Goal: Task Accomplishment & Management: Manage account settings

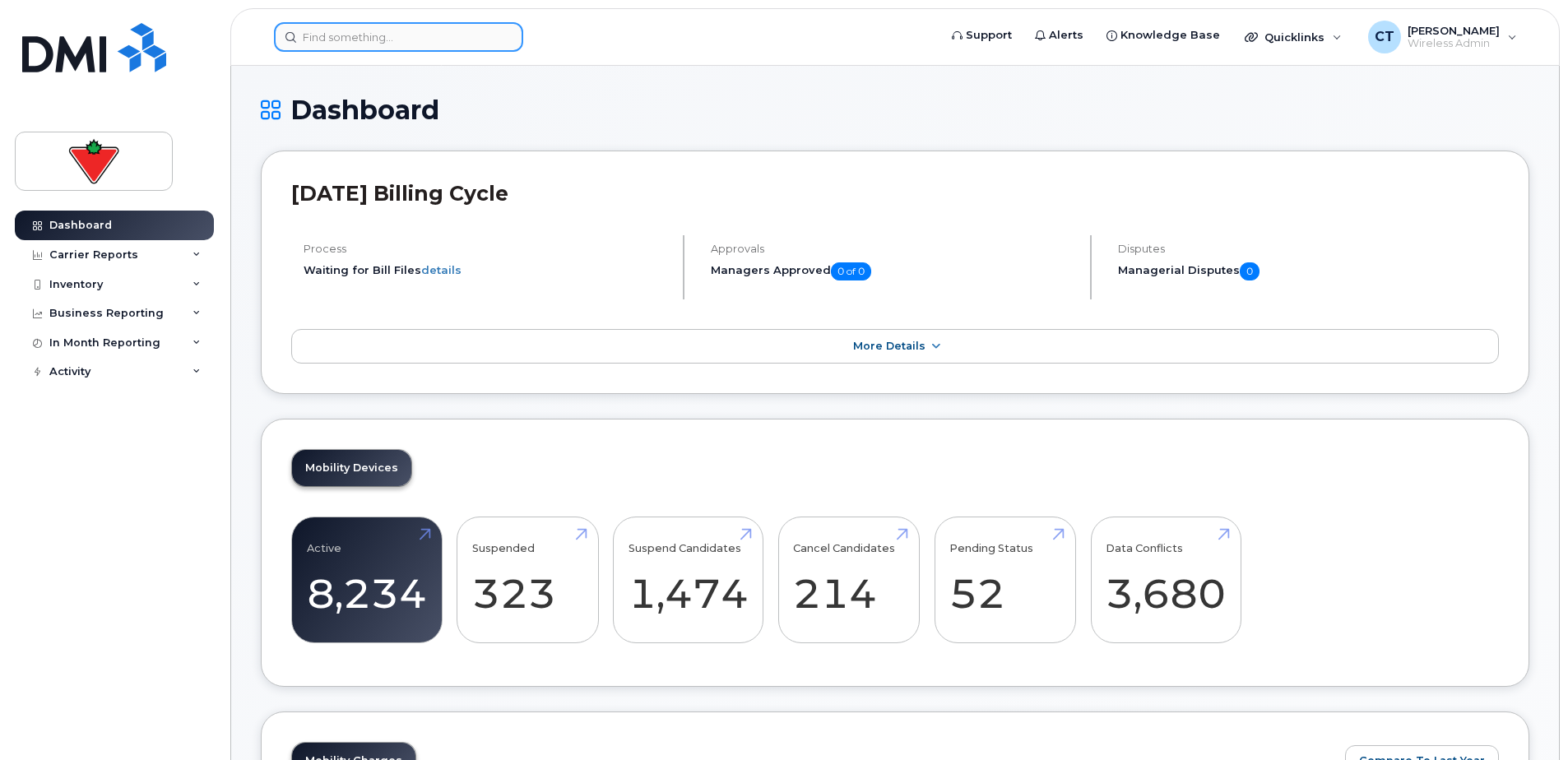
click at [325, 24] on input at bounding box center [398, 37] width 249 height 29
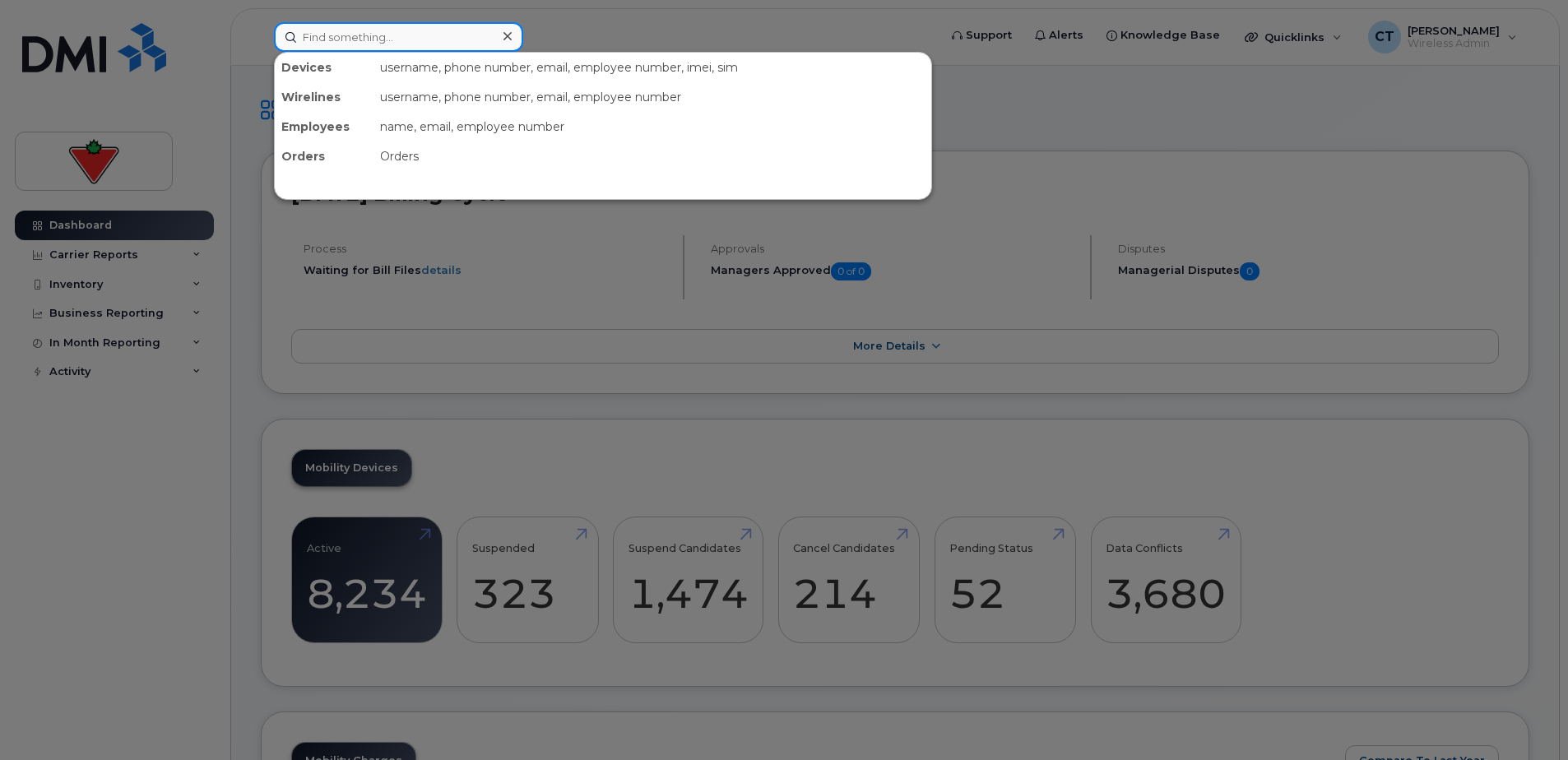
paste input "[PERSON_NAME]"
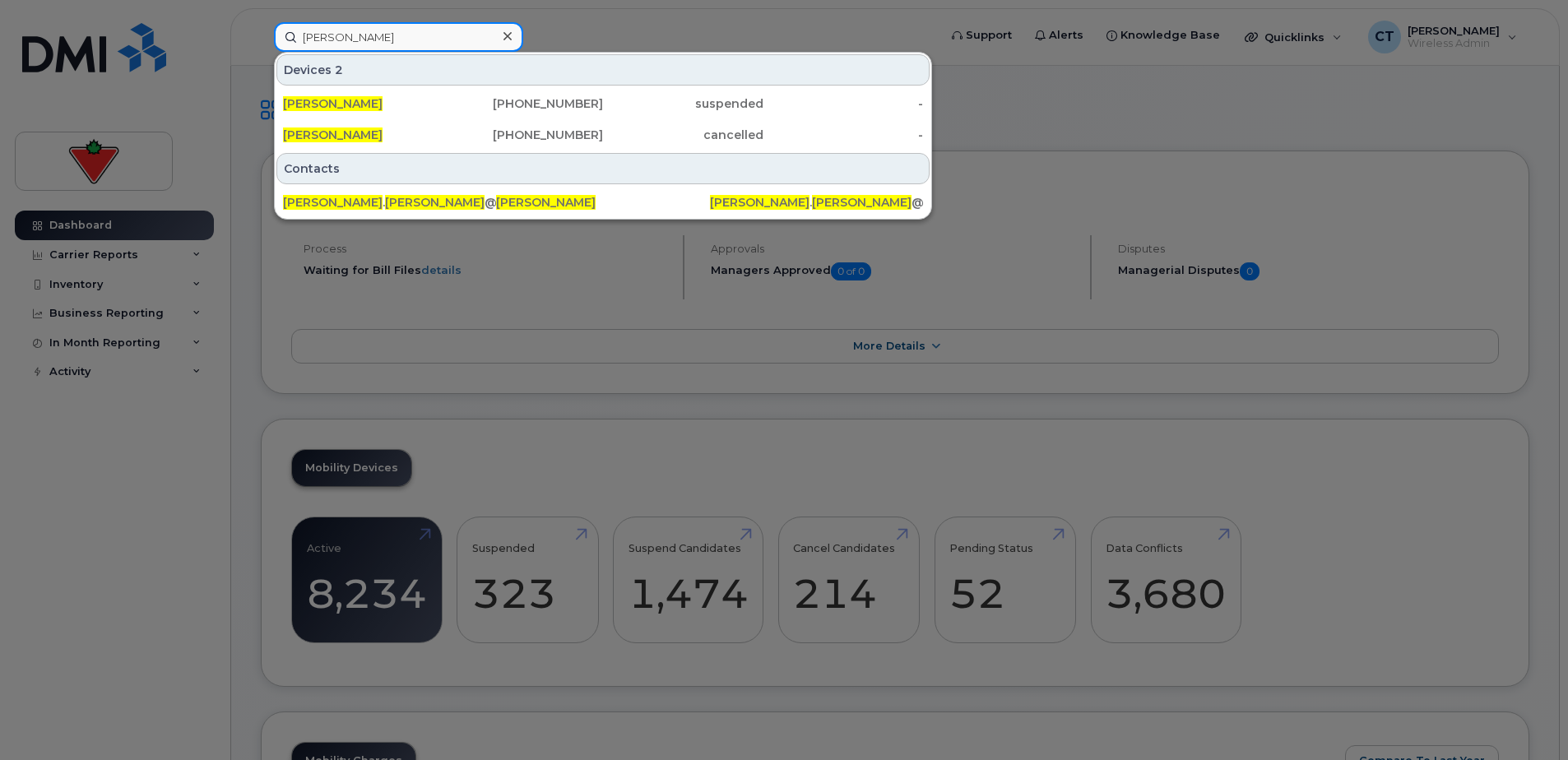
type input "[PERSON_NAME]"
click at [433, 106] on div "[PERSON_NAME]" at bounding box center [363, 104] width 160 height 16
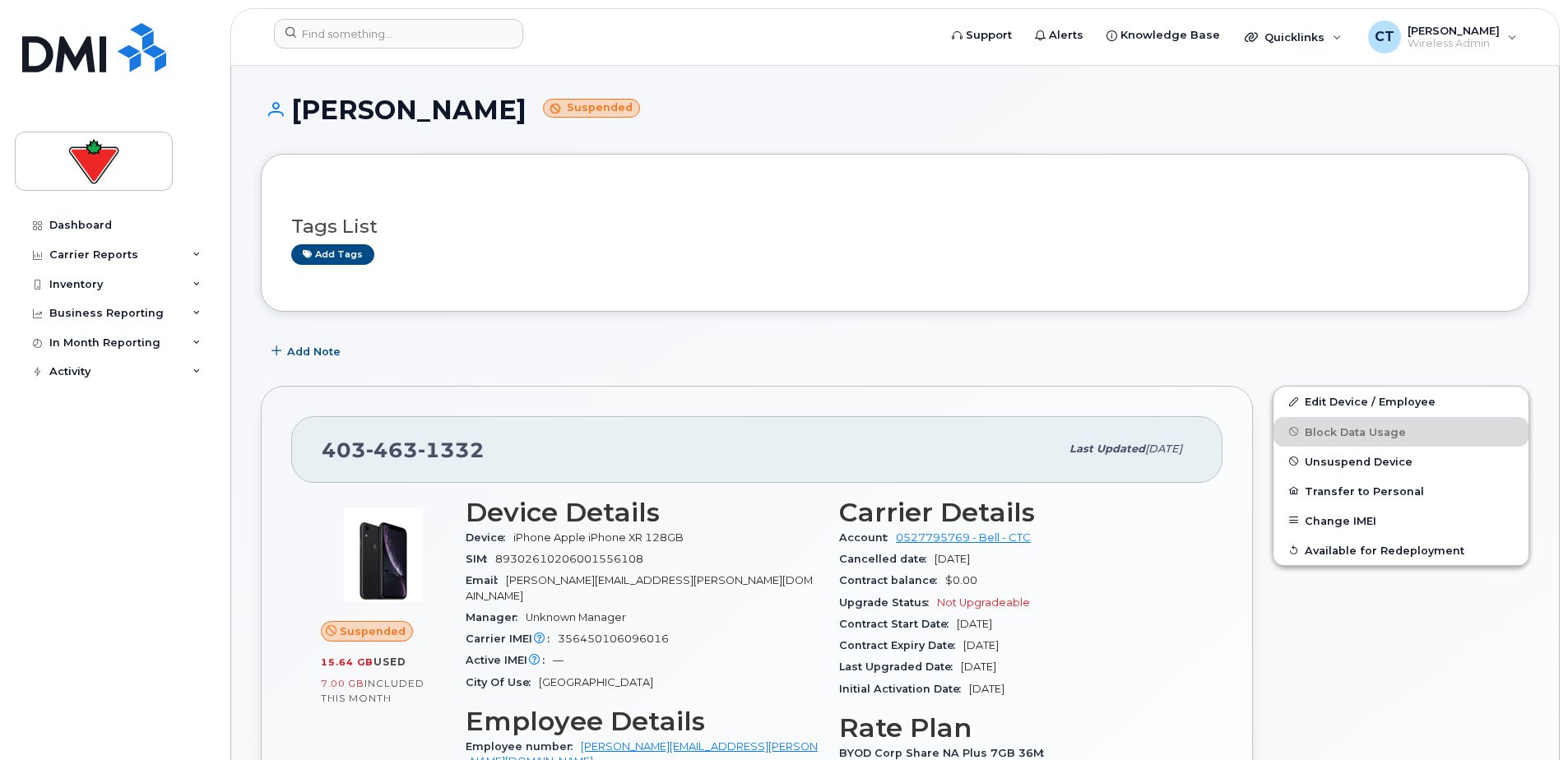
click at [510, 343] on div "Add Note" at bounding box center [894, 351] width 1269 height 29
click at [1375, 463] on span "Unsuspend Device" at bounding box center [1358, 461] width 108 height 12
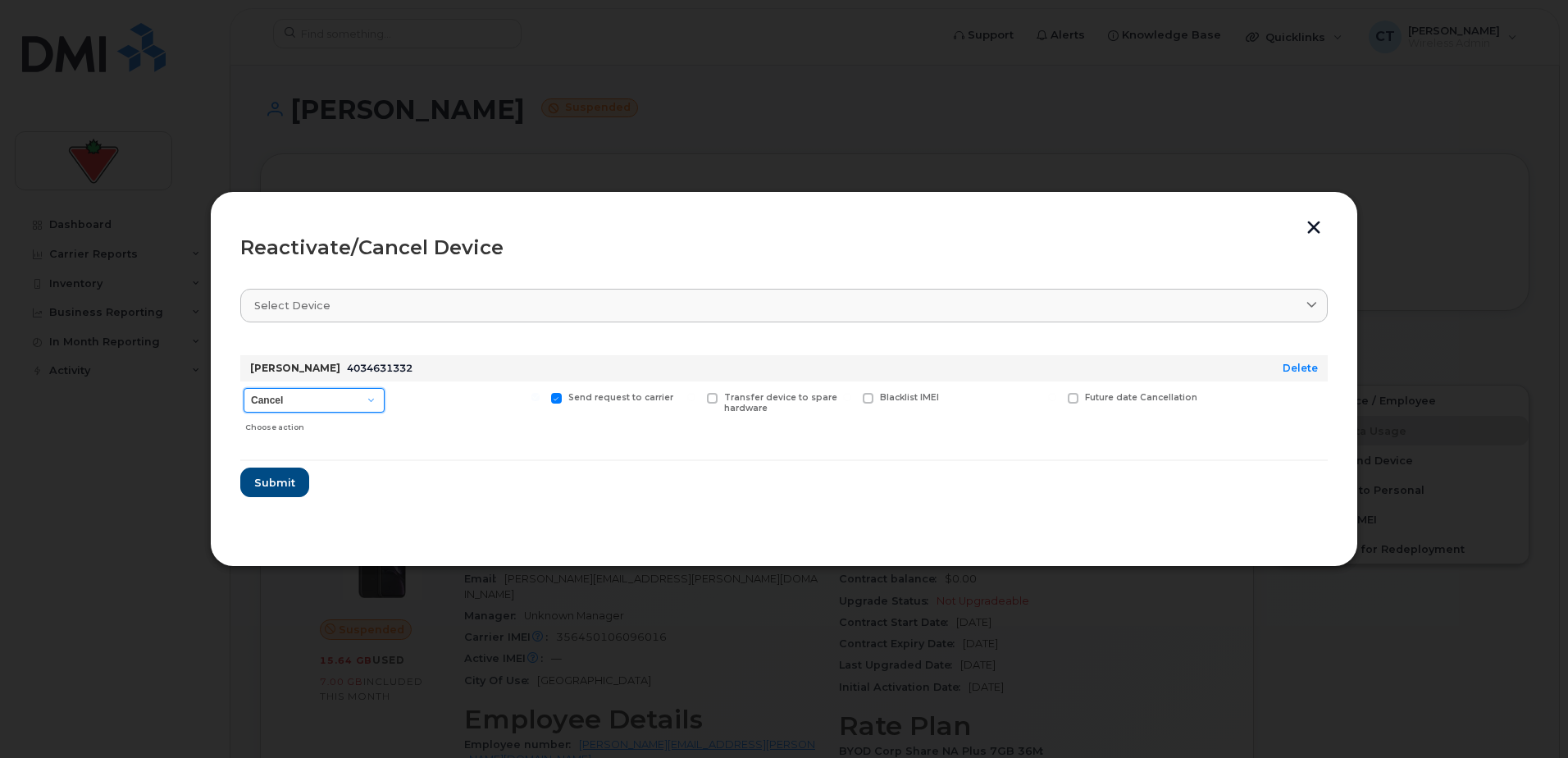
click at [313, 403] on select "Cancel Suspend - Extend Suspension Reactivate" at bounding box center [314, 400] width 141 height 25
select select "[object Object]"
click at [243, 388] on select "Cancel Suspend - Extend Suspension Reactivate" at bounding box center [314, 400] width 141 height 25
click at [1313, 226] on button "button" at bounding box center [1313, 230] width 25 height 17
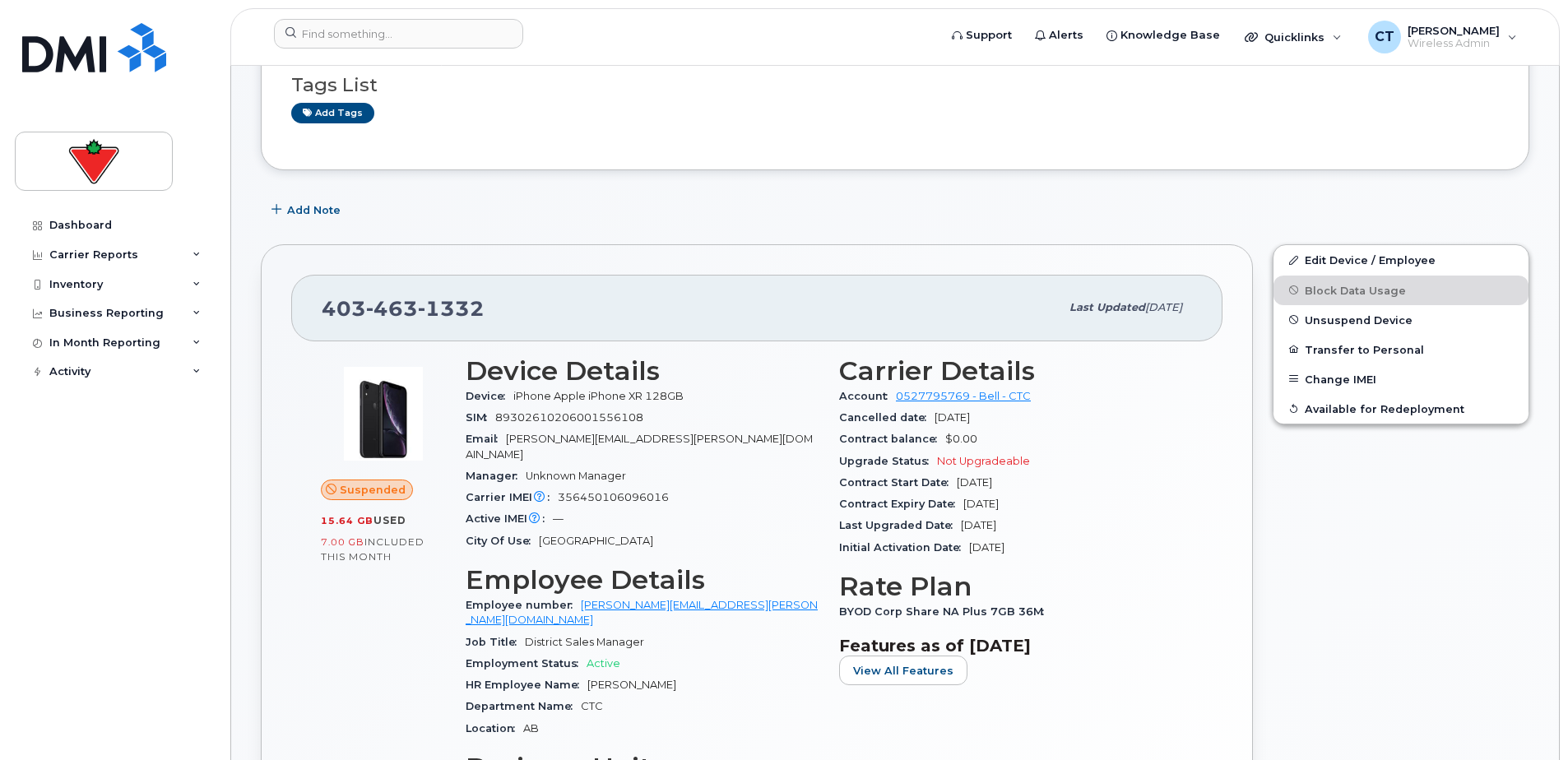
scroll to position [82, 0]
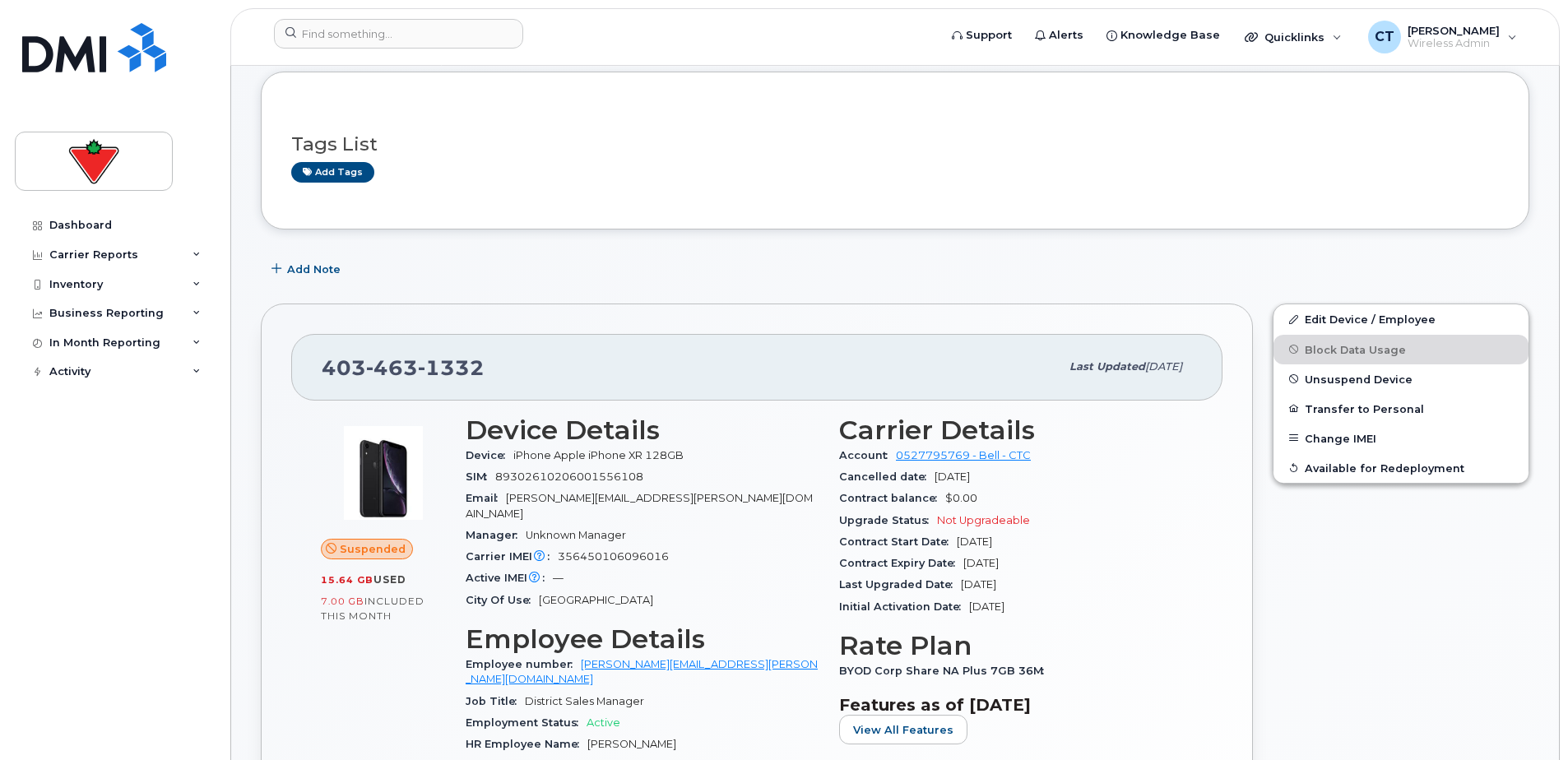
click at [1362, 381] on span "Unsuspend Device" at bounding box center [1358, 379] width 108 height 12
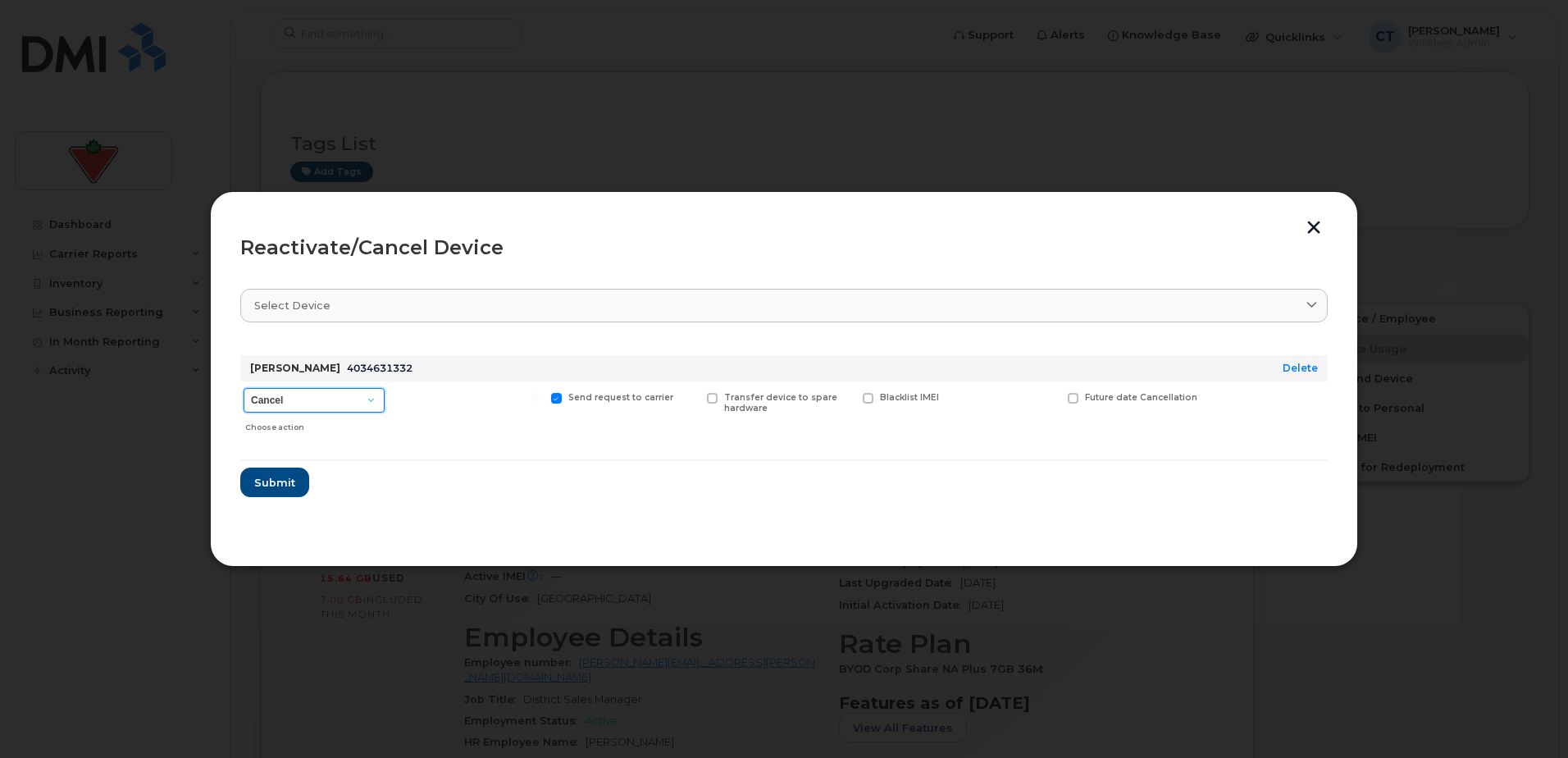
click at [317, 396] on select "Cancel Suspend - Extend Suspension Reactivate" at bounding box center [314, 400] width 141 height 25
select select "[object Object]"
click at [243, 388] on select "Cancel Suspend - Extend Suspension Reactivate" at bounding box center [314, 400] width 141 height 25
click at [1314, 224] on button "button" at bounding box center [1313, 230] width 25 height 17
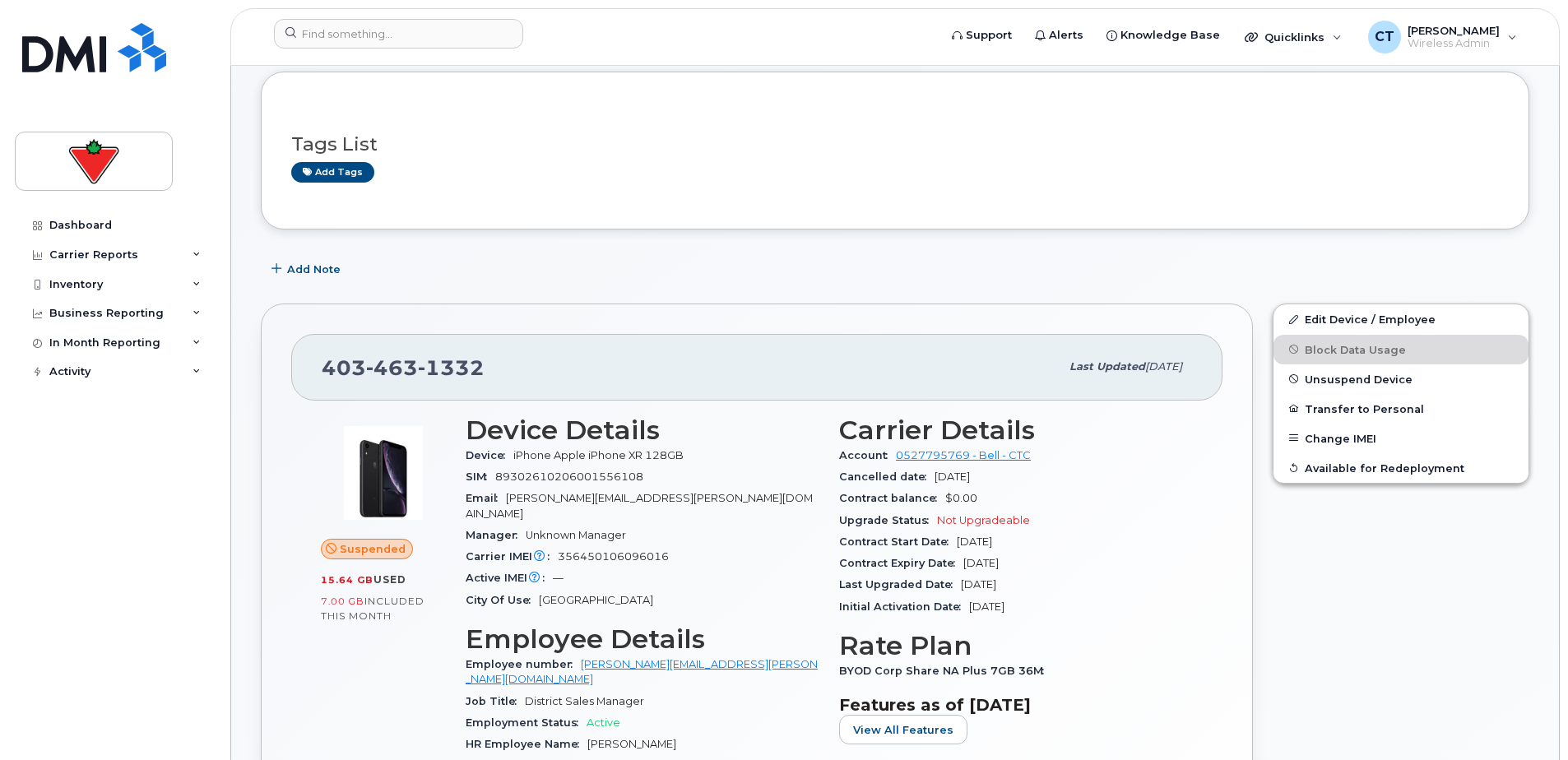
click at [116, 287] on div "Inventory" at bounding box center [114, 285] width 199 height 29
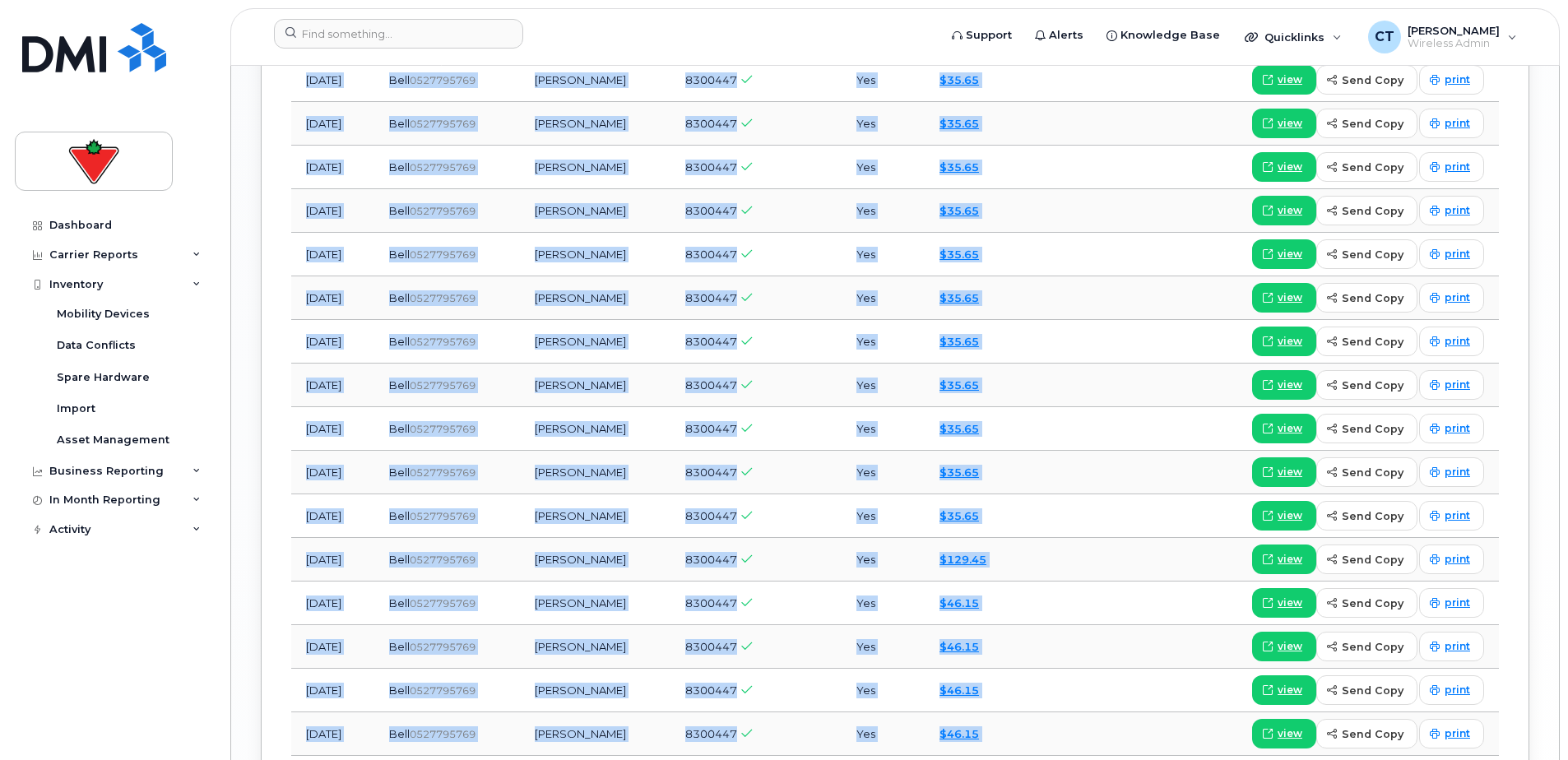
scroll to position [2032, 0]
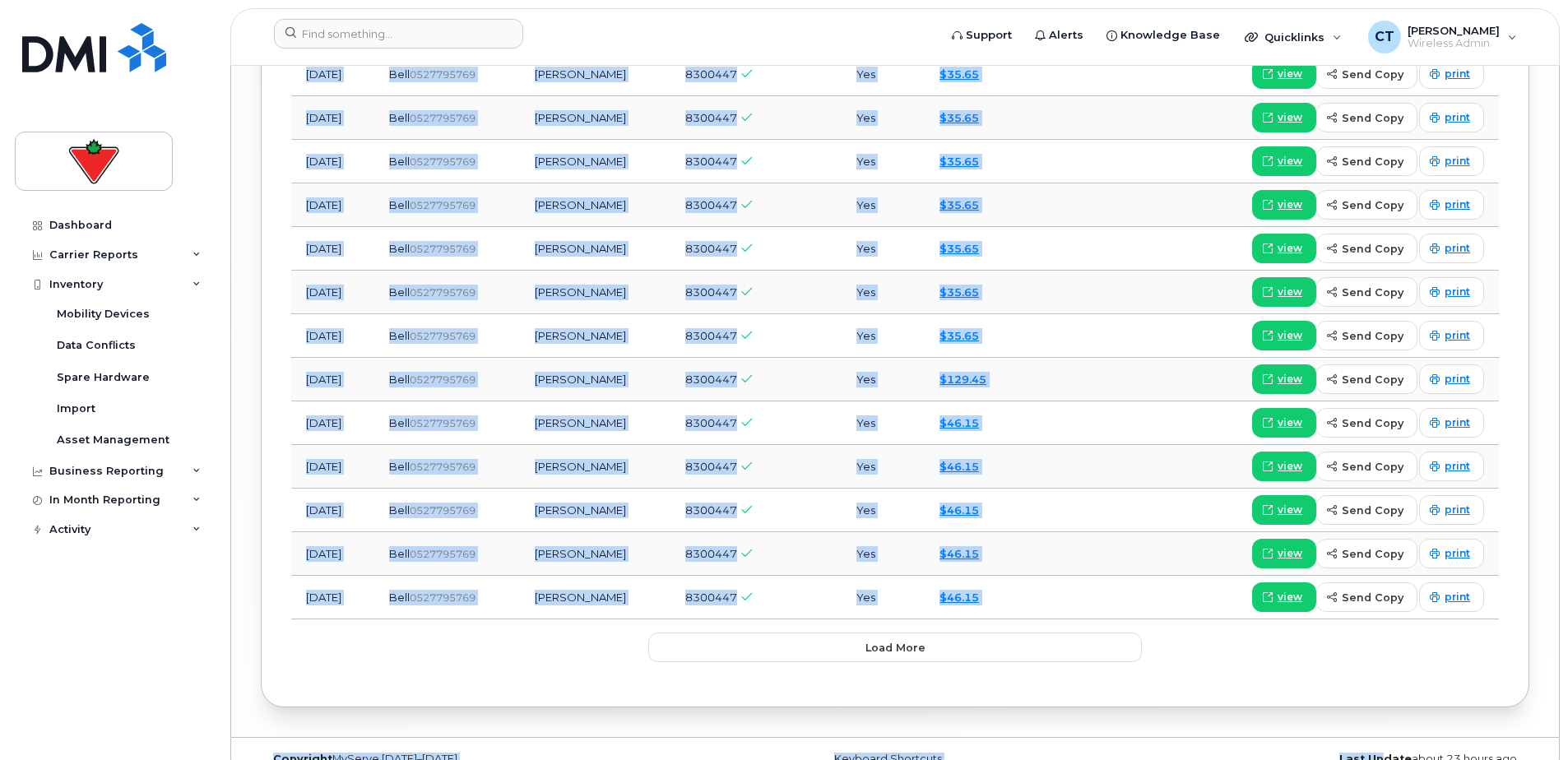
drag, startPoint x: 247, startPoint y: 79, endPoint x: 1376, endPoint y: 1062, distance: 1497.0
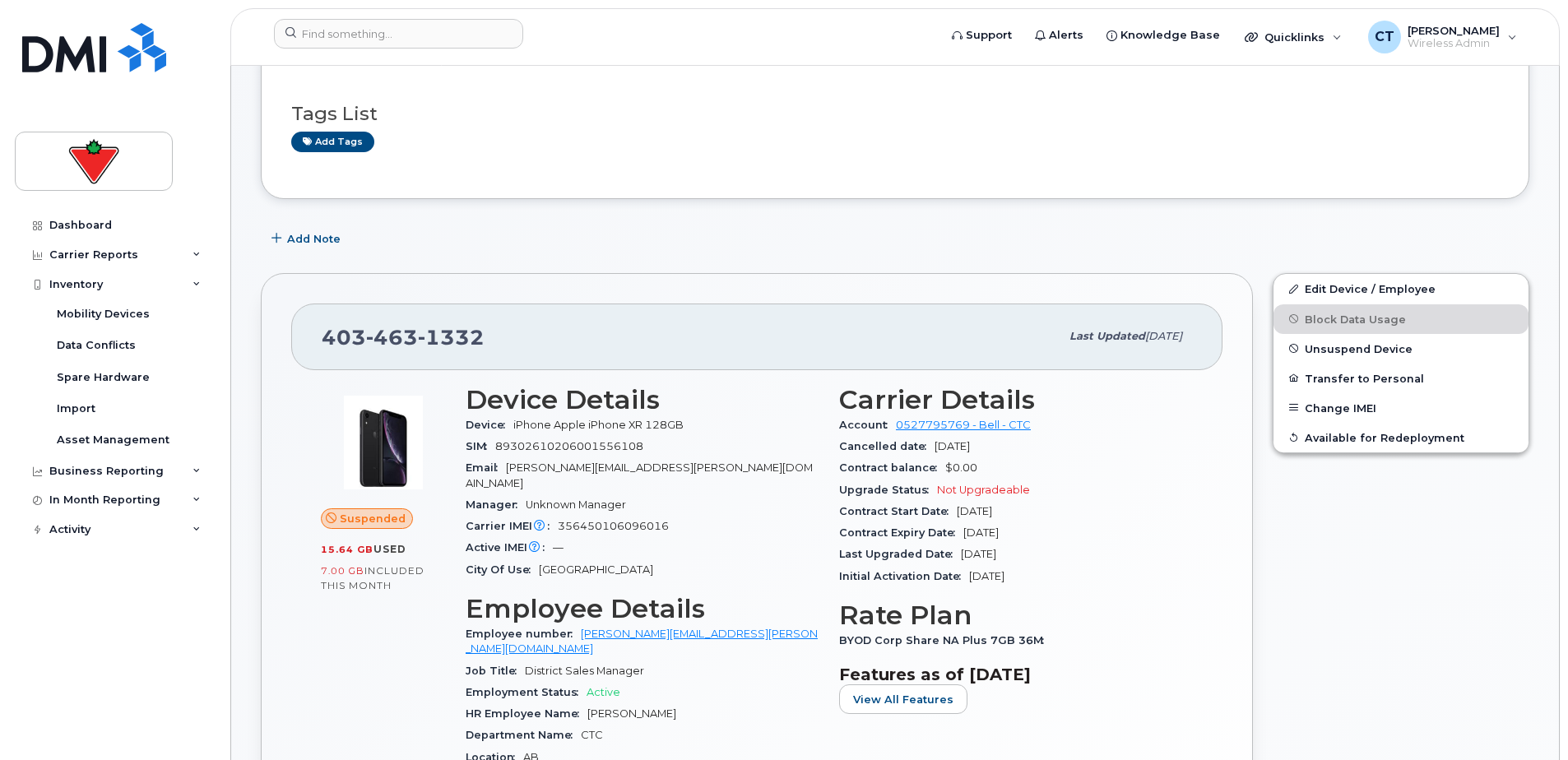
scroll to position [0, 0]
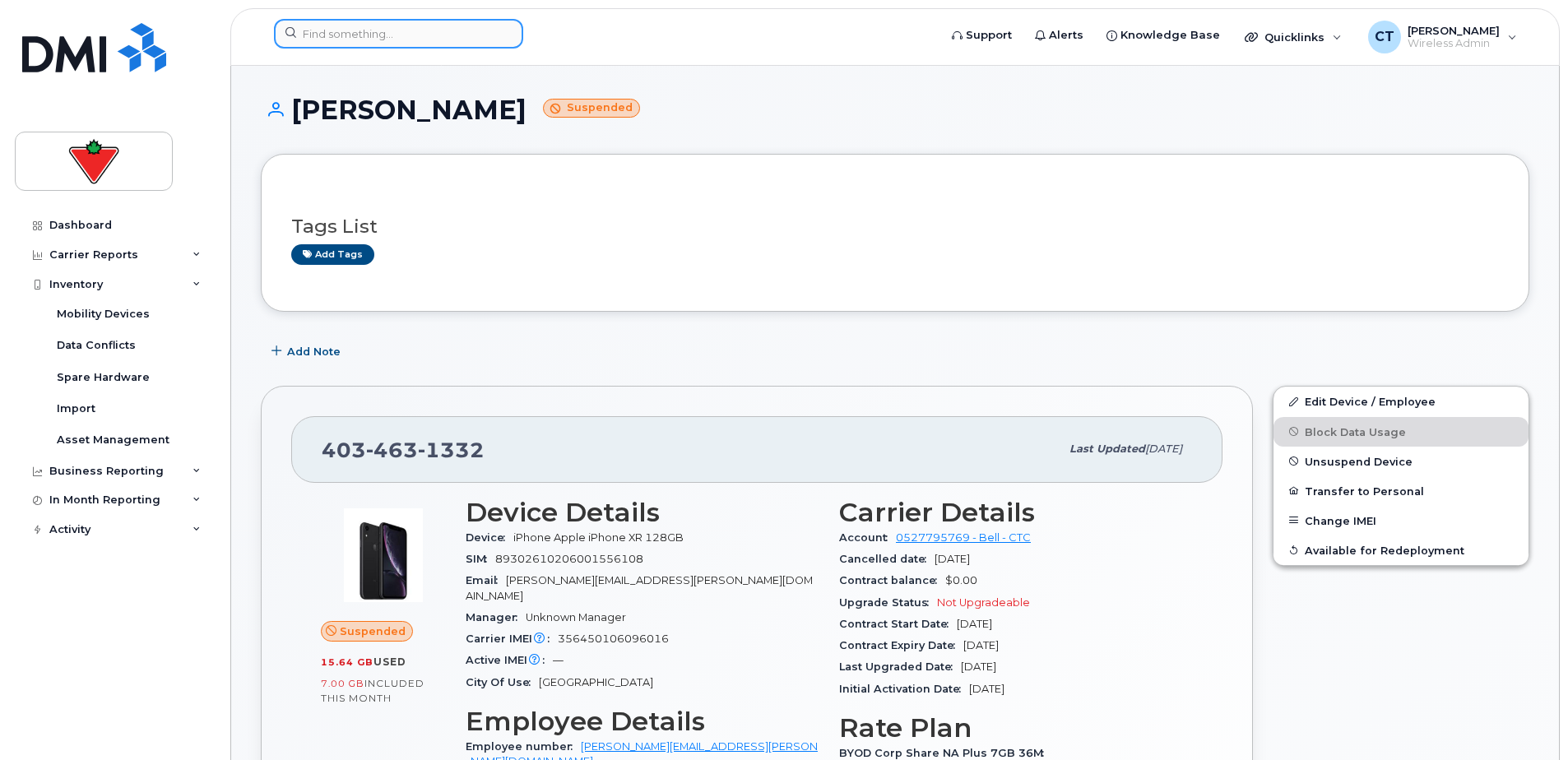
click at [364, 30] on input at bounding box center [398, 34] width 249 height 29
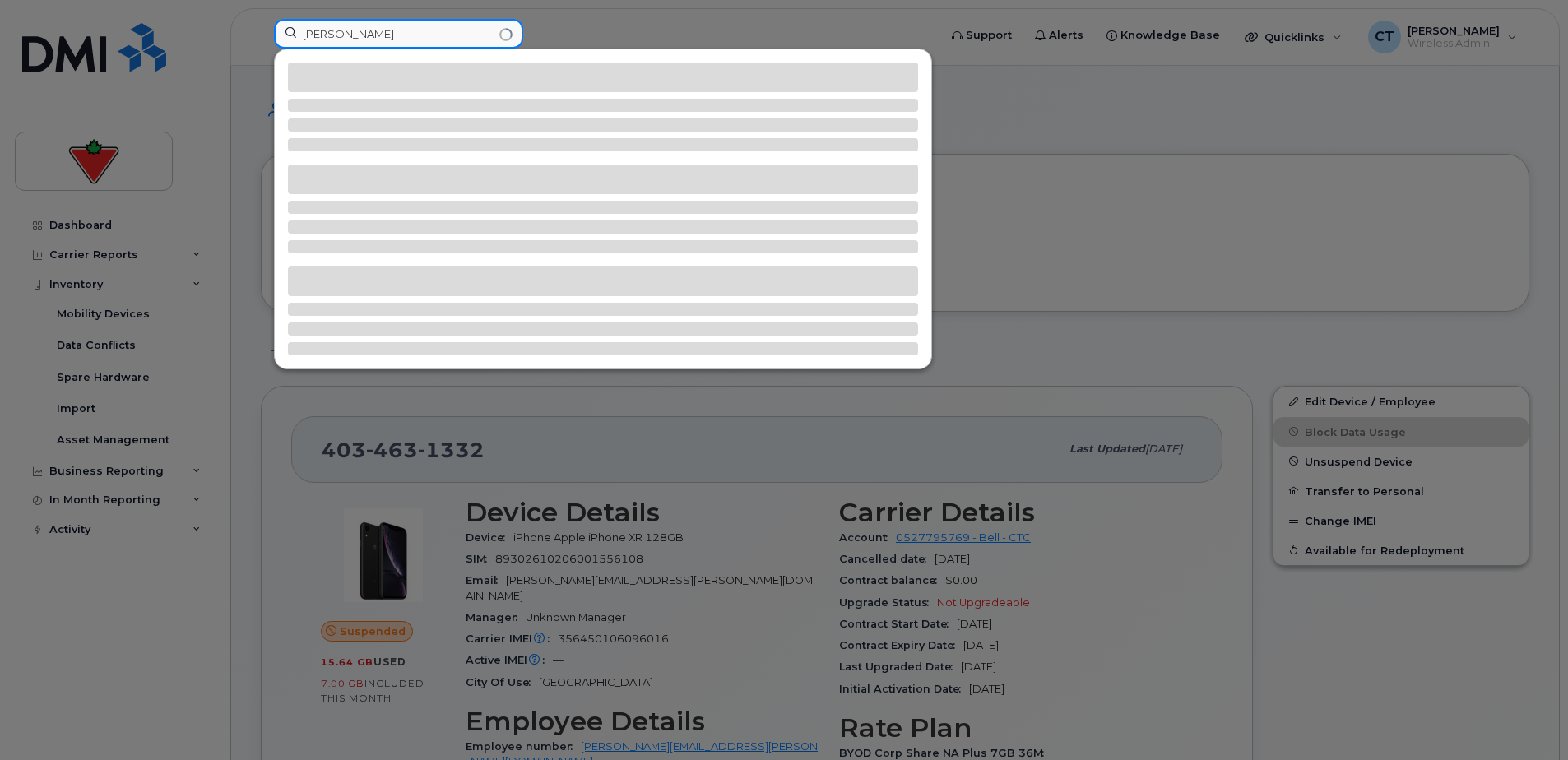
type input "lorraine raby"
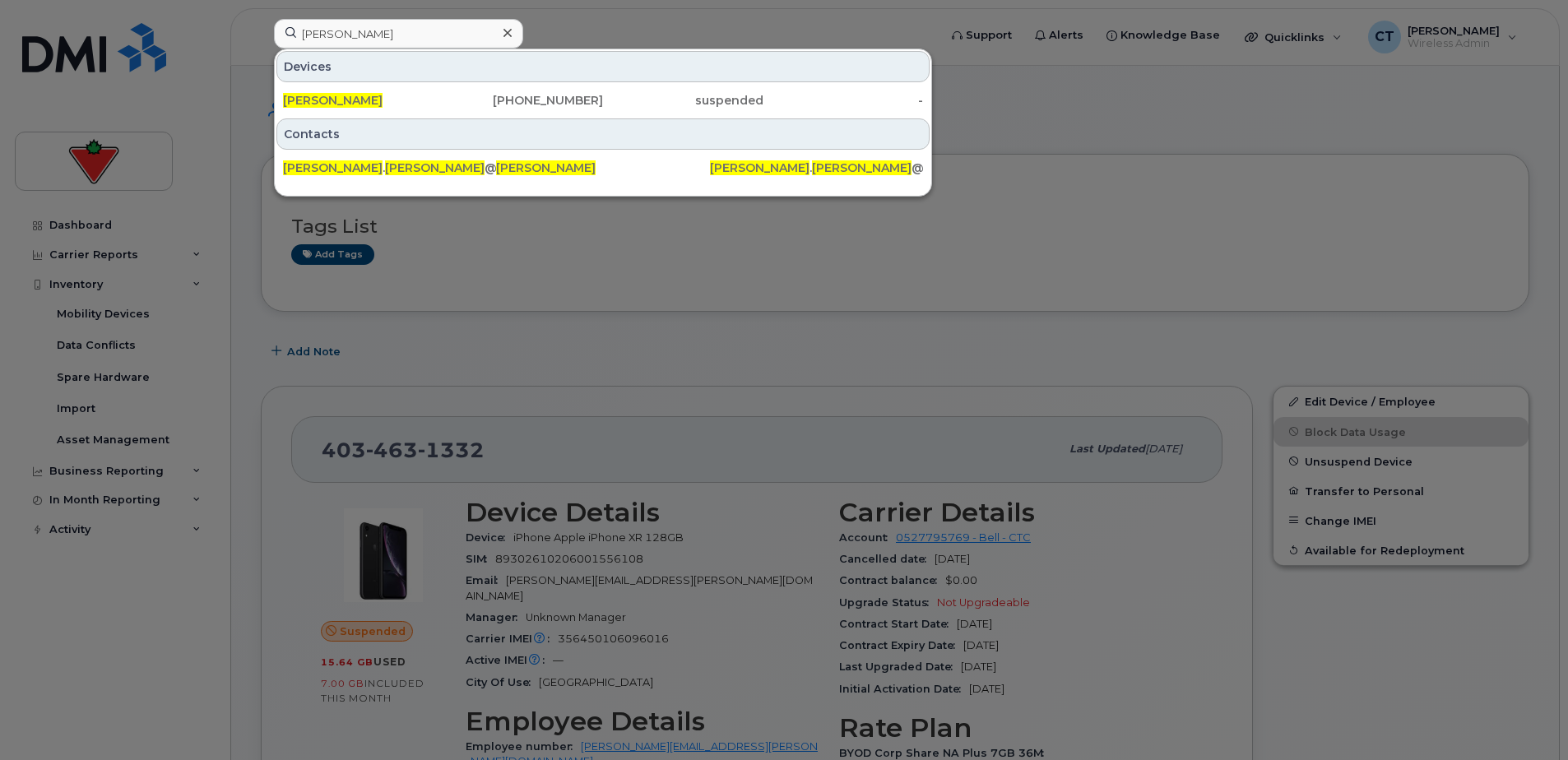
click at [436, 93] on div "Lorraine Raby" at bounding box center [363, 100] width 160 height 16
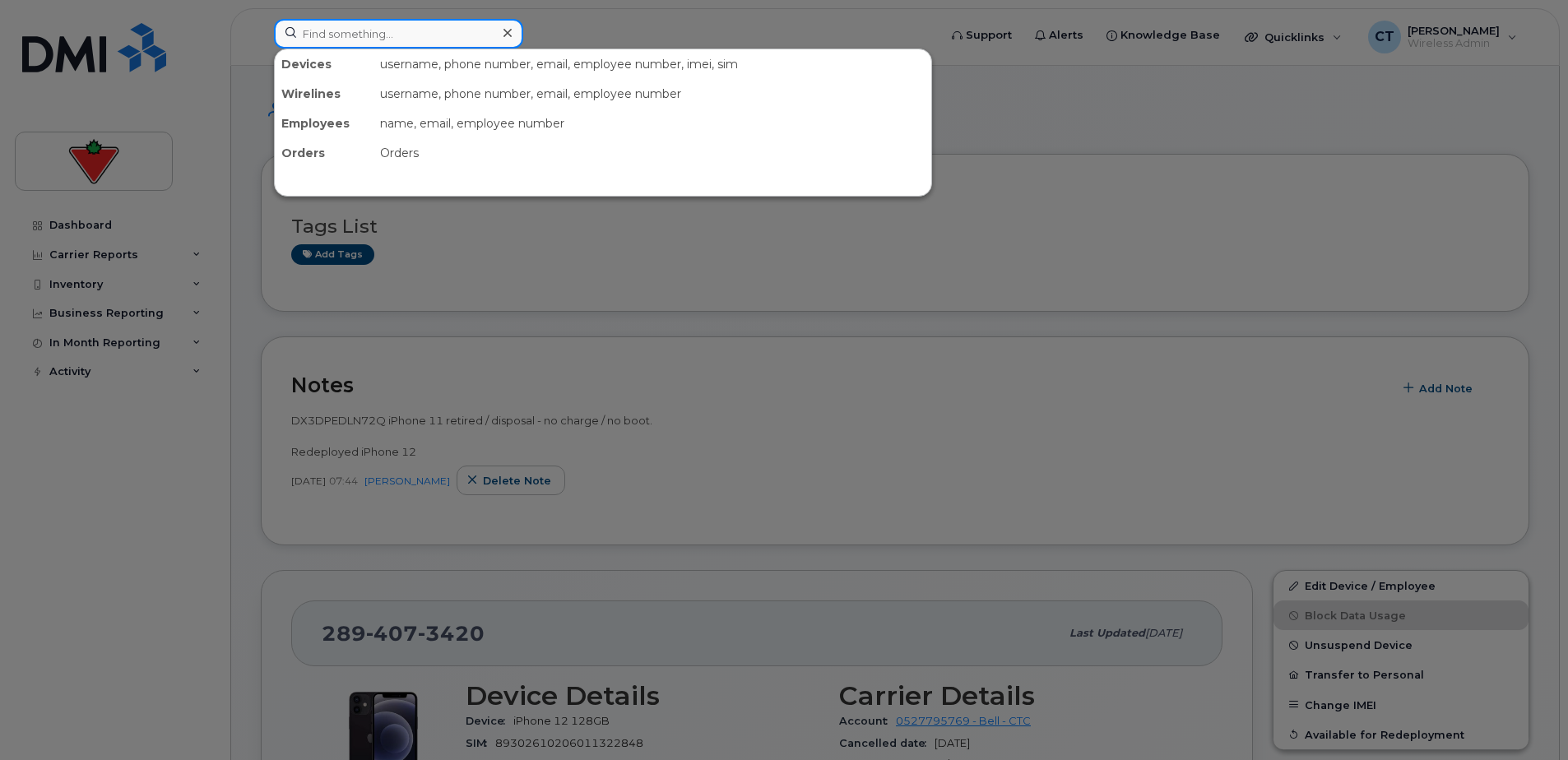
click at [354, 38] on input at bounding box center [398, 34] width 249 height 29
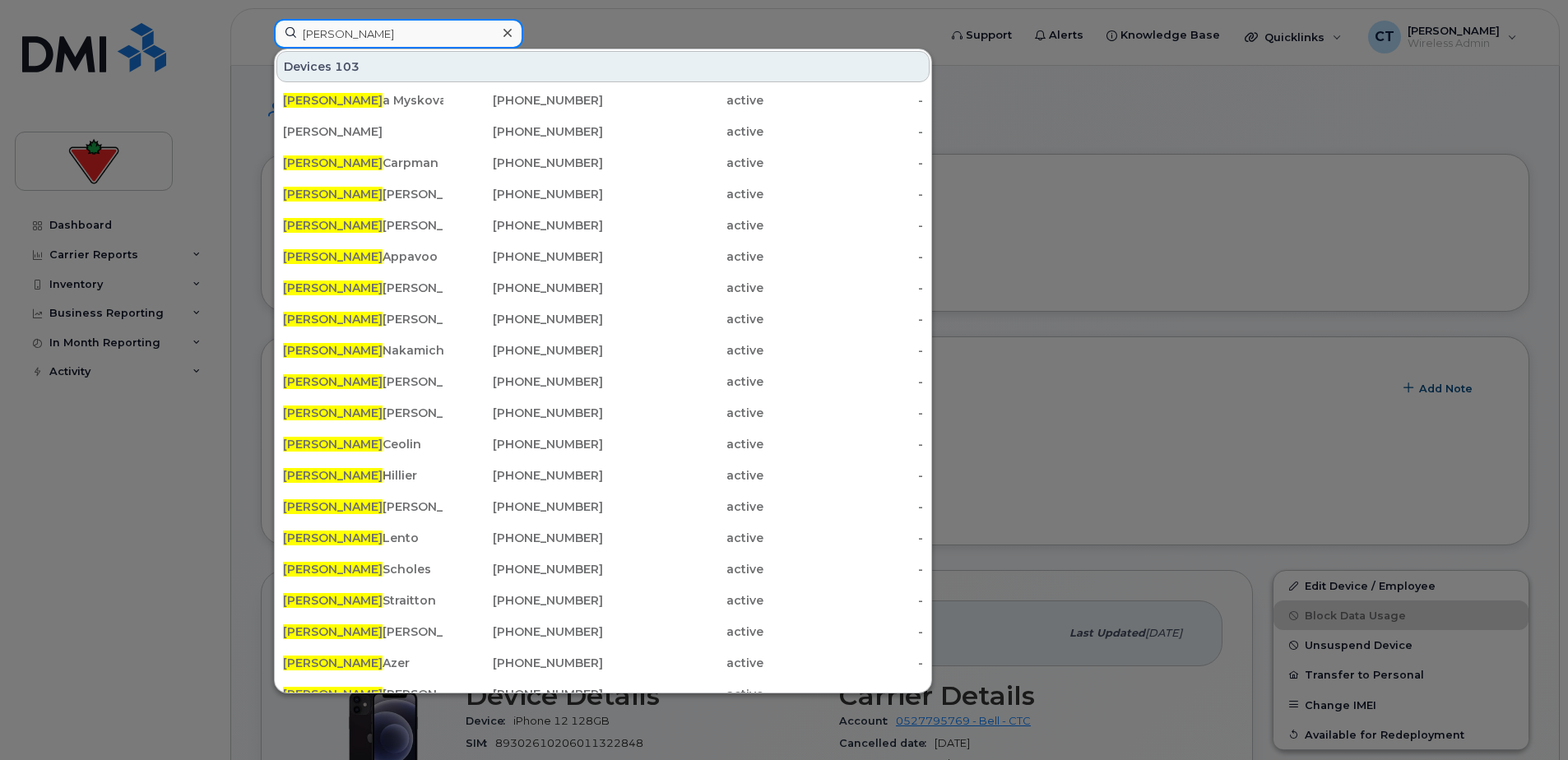
click at [392, 35] on input "[PERSON_NAME]" at bounding box center [398, 34] width 249 height 29
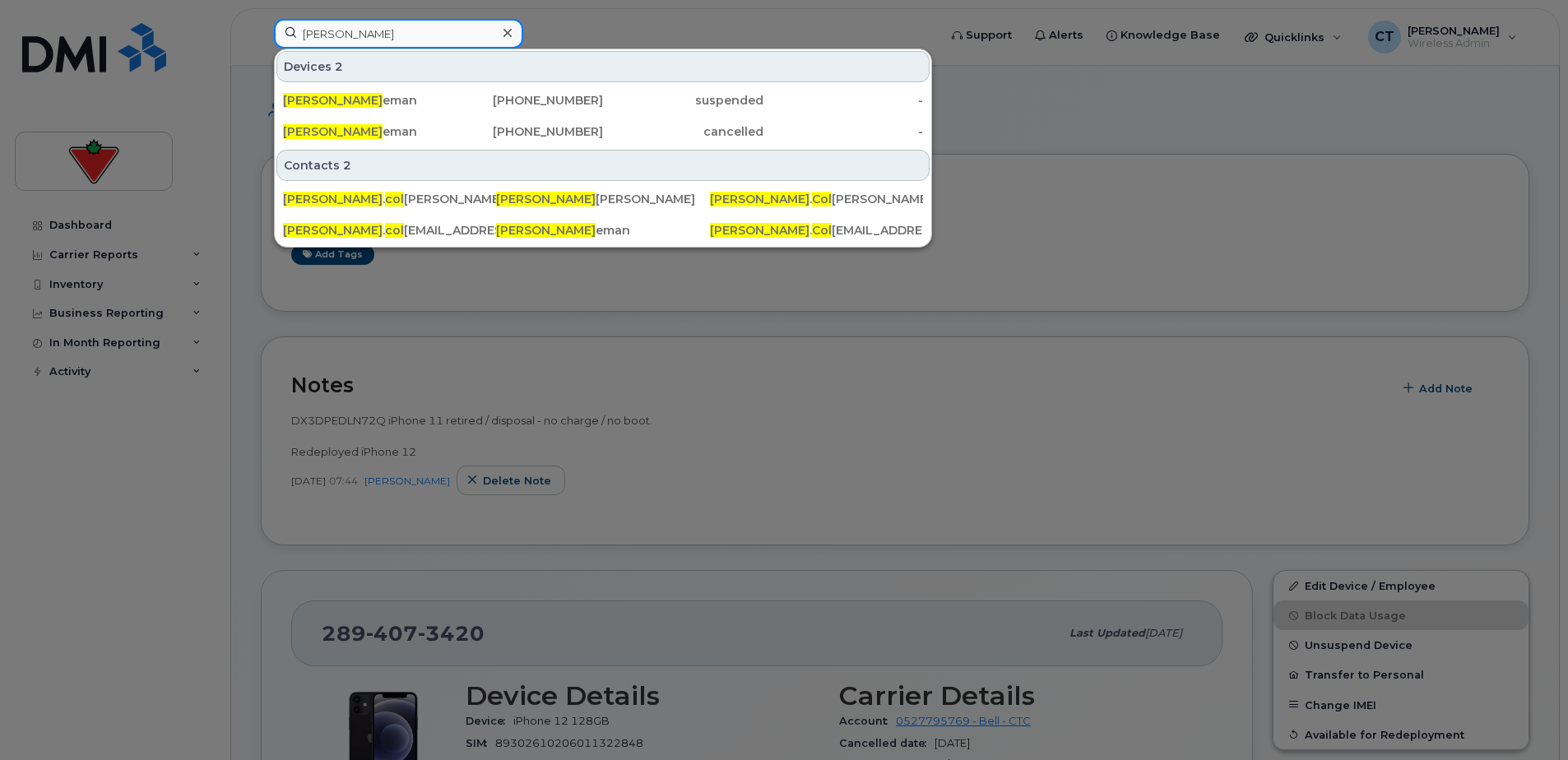
type input "michael col"
click at [428, 108] on div "Michael Col eman" at bounding box center [363, 100] width 160 height 16
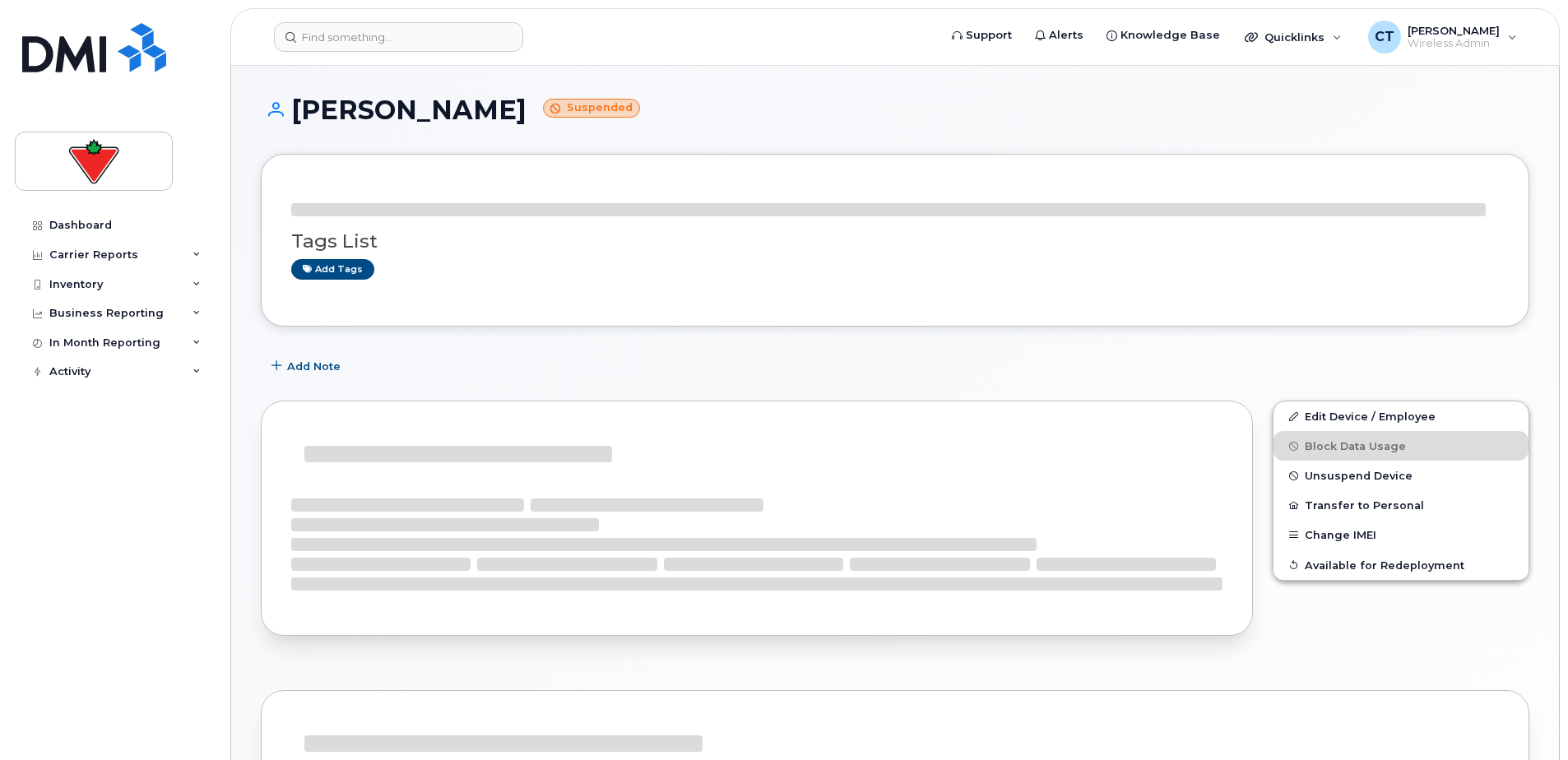
click at [414, 116] on h1 "[PERSON_NAME] Suspended" at bounding box center [894, 110] width 1269 height 28
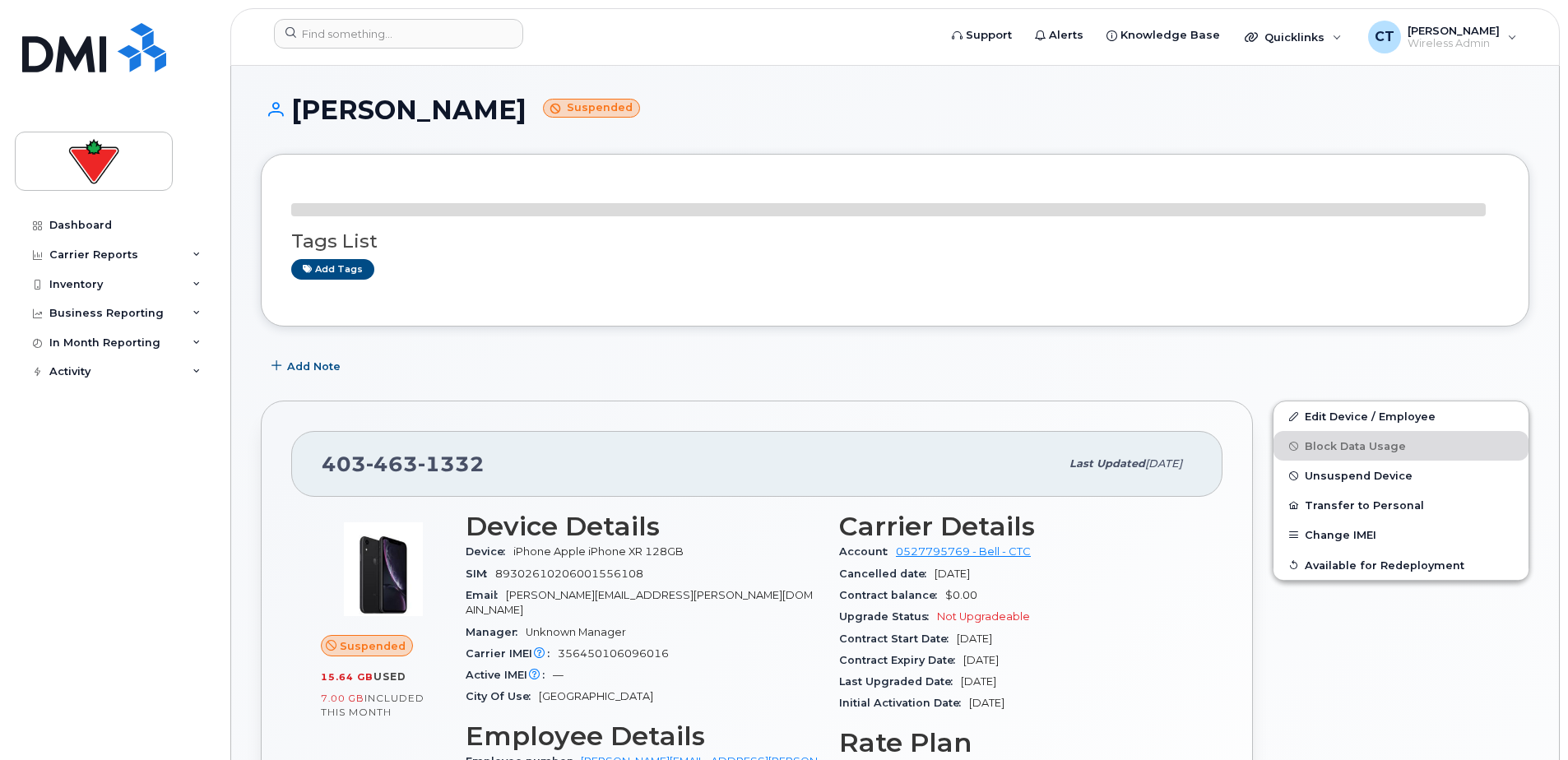
click at [414, 116] on h1 "[PERSON_NAME] Suspended" at bounding box center [894, 110] width 1269 height 28
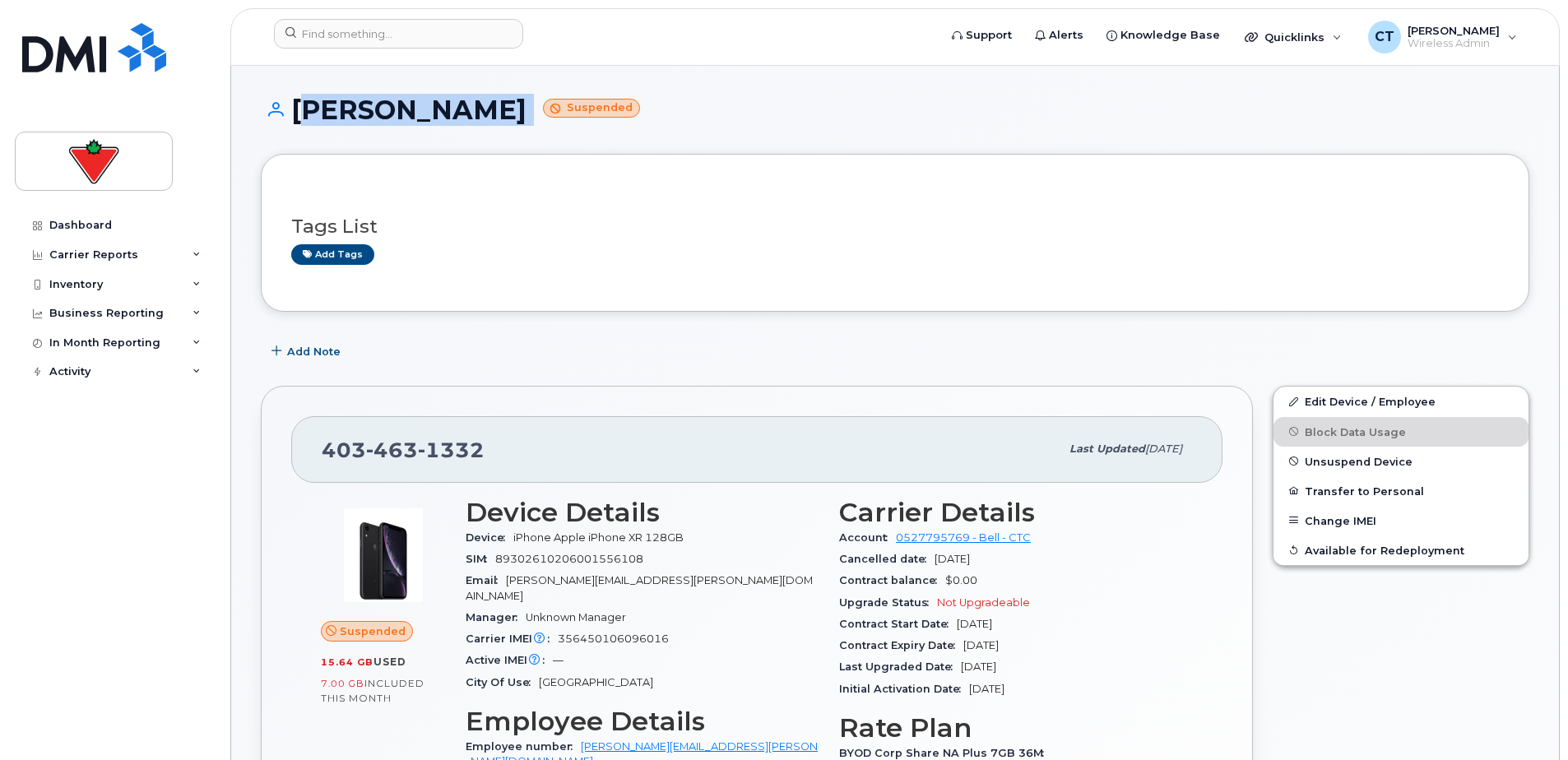
click at [361, 443] on span "[PHONE_NUMBER]" at bounding box center [403, 449] width 163 height 25
click at [361, 443] on span "403 463 1332" at bounding box center [403, 449] width 163 height 25
copy span "403 463 1332"
click at [699, 416] on div "403 463 1332 Last updated Aug 22, 2025 Suspended 15.64 GB  used 7.00 GB  includ…" at bounding box center [756, 738] width 992 height 705
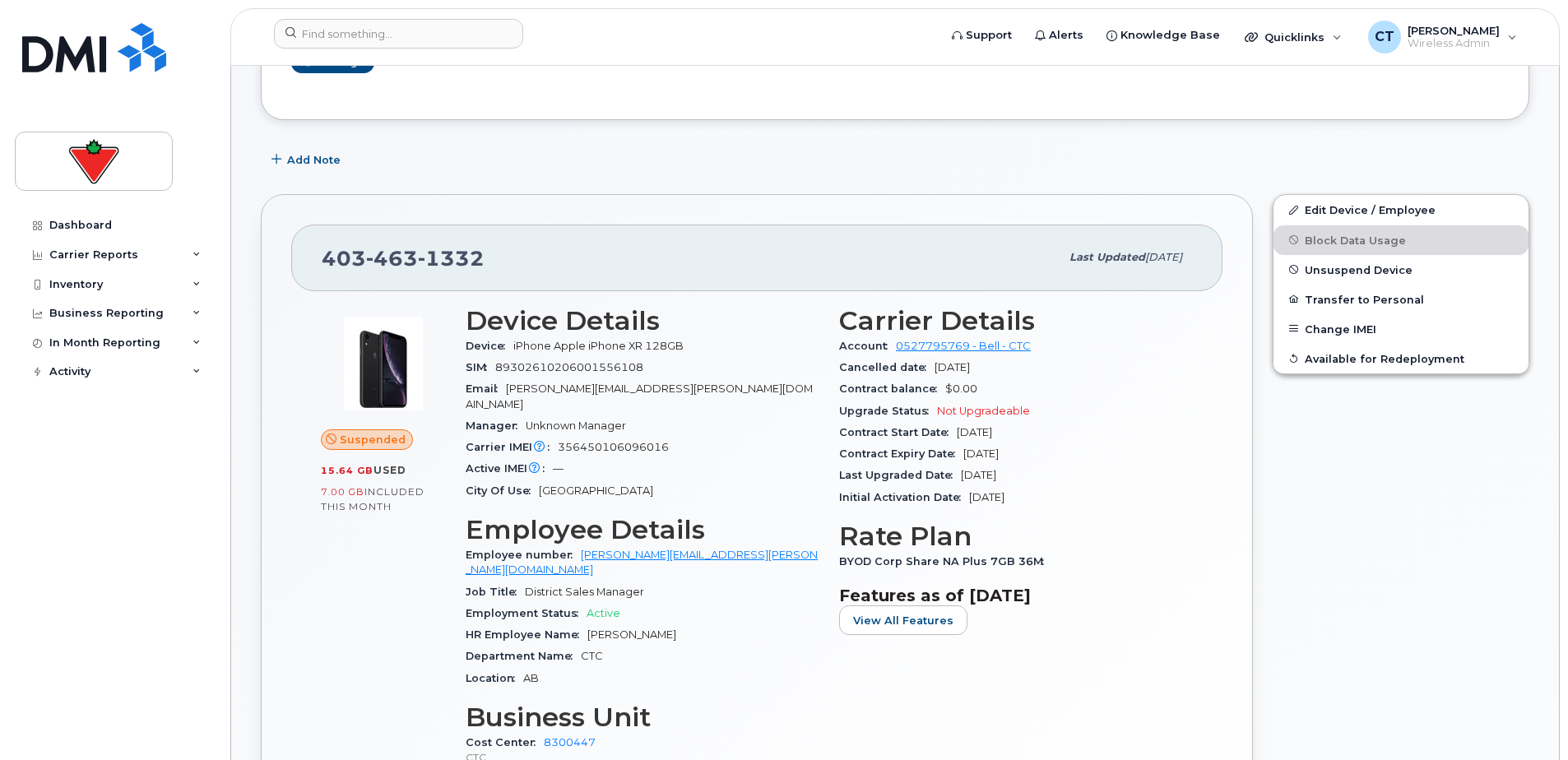
scroll to position [247, 0]
